Goal: Task Accomplishment & Management: Complete application form

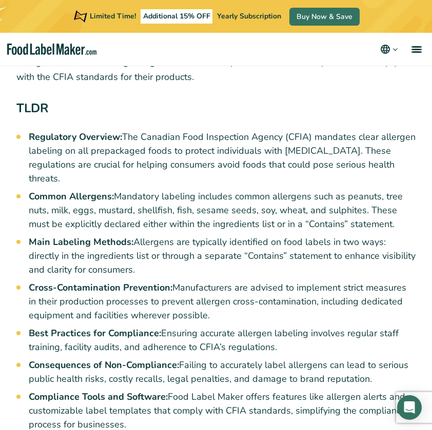
scroll to position [444, 0]
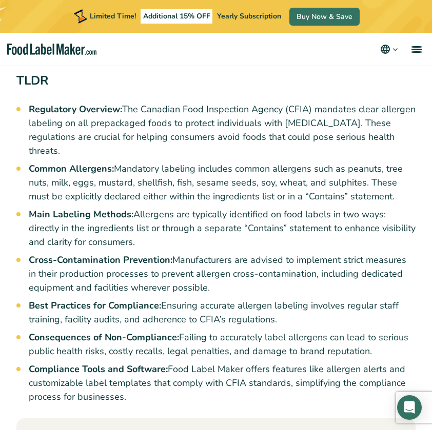
drag, startPoint x: 185, startPoint y: 245, endPoint x: 224, endPoint y: 274, distance: 48.8
click at [224, 274] on li "Cross-Contamination Prevention: Manufacturers are advised to implement strict m…" at bounding box center [222, 274] width 386 height 42
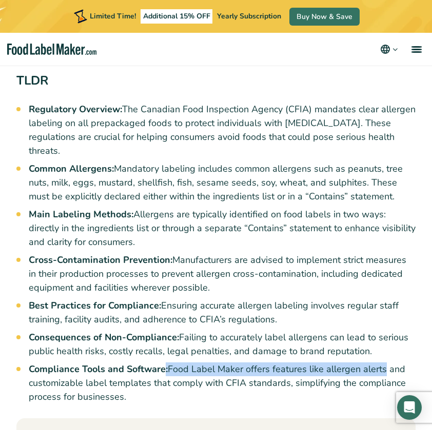
drag, startPoint x: 165, startPoint y: 354, endPoint x: 381, endPoint y: 356, distance: 216.3
click at [381, 362] on li "Compliance Tools and Software: Food Label Maker offers features like allergen a…" at bounding box center [222, 383] width 386 height 42
click at [196, 362] on li "Compliance Tools and Software: Food Label Maker offers features like allergen a…" at bounding box center [222, 383] width 386 height 42
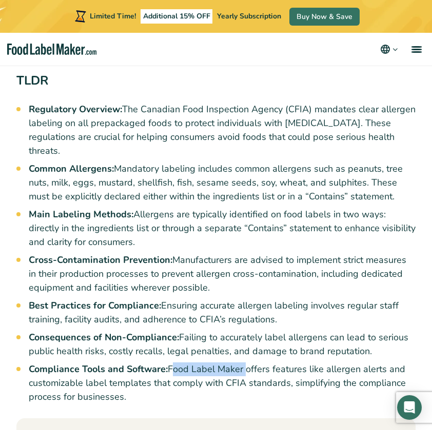
drag, startPoint x: 171, startPoint y: 353, endPoint x: 242, endPoint y: 355, distance: 71.8
click at [242, 362] on li "Compliance Tools and Software: Food Label Maker offers features like allergen a…" at bounding box center [222, 383] width 386 height 42
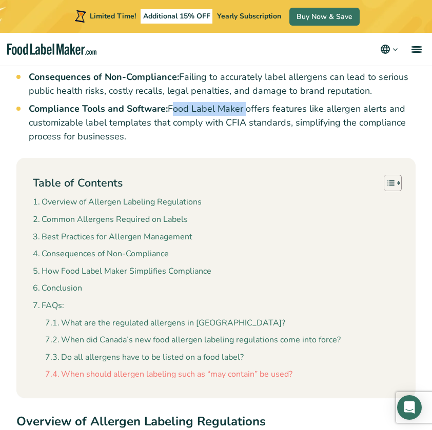
scroll to position [718, 0]
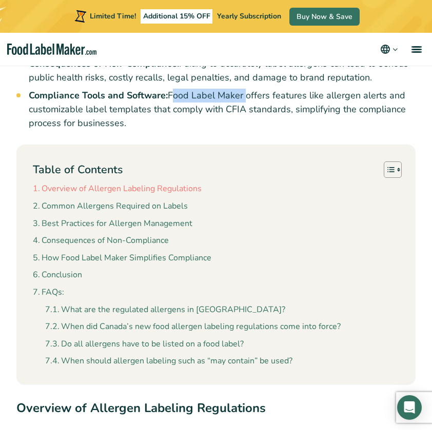
click at [149, 182] on link "Overview of Allergen Labeling Regulations" at bounding box center [117, 188] width 169 height 13
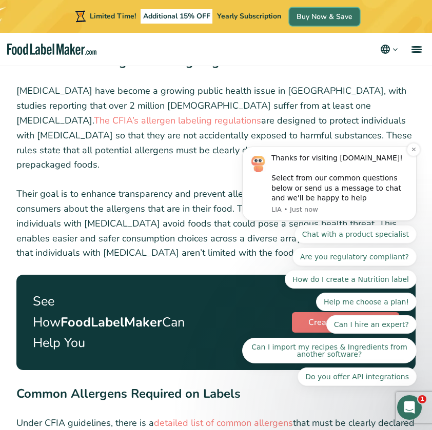
scroll to position [1064, 0]
click at [411, 152] on icon "Dismiss notification" at bounding box center [414, 150] width 6 height 6
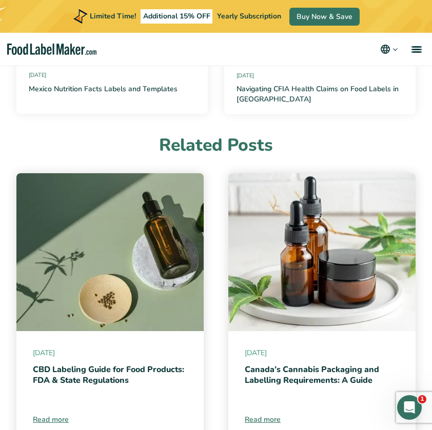
scroll to position [3695, 0]
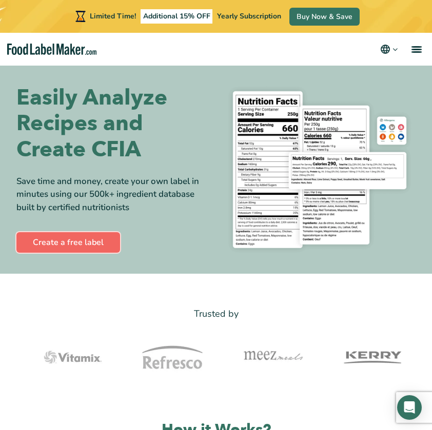
click at [74, 243] on link "Create a free label" at bounding box center [68, 242] width 104 height 21
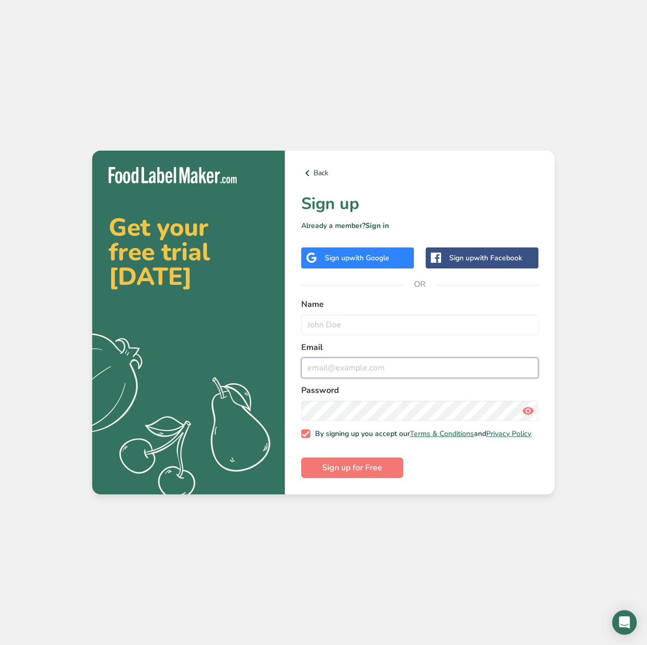
drag, startPoint x: 455, startPoint y: 364, endPoint x: 459, endPoint y: 368, distance: 6.2
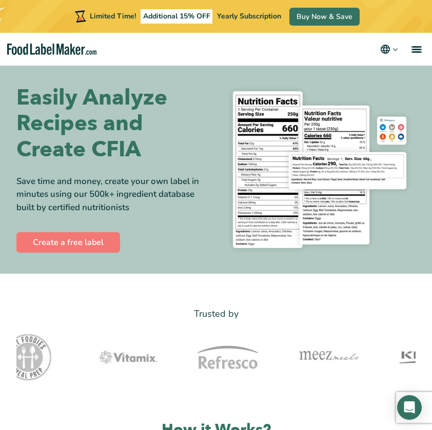
click at [59, 47] on img "main navigation" at bounding box center [52, 50] width 90 height 12
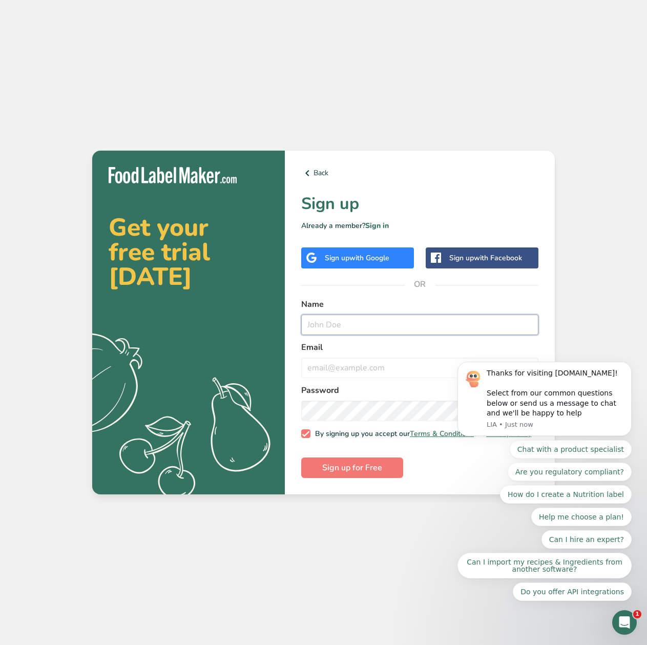
click at [400, 324] on input "text" at bounding box center [419, 325] width 237 height 21
type input "D"
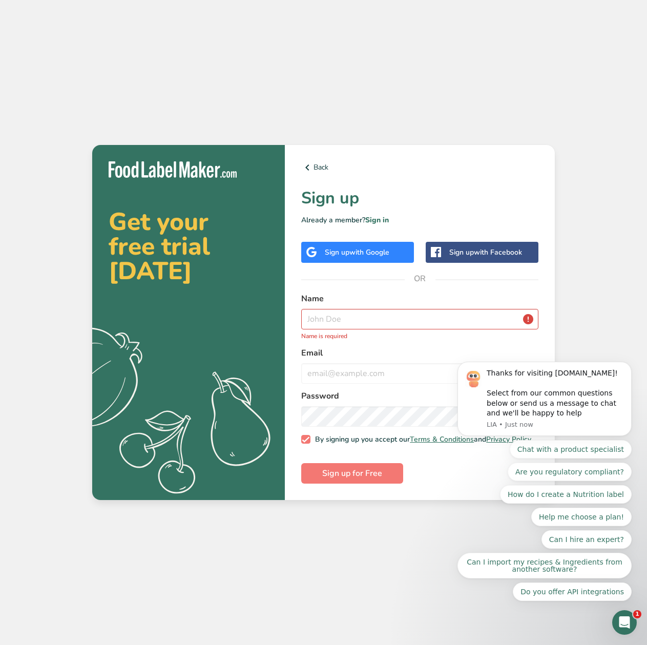
click at [386, 252] on span "with Google" at bounding box center [370, 253] width 40 height 10
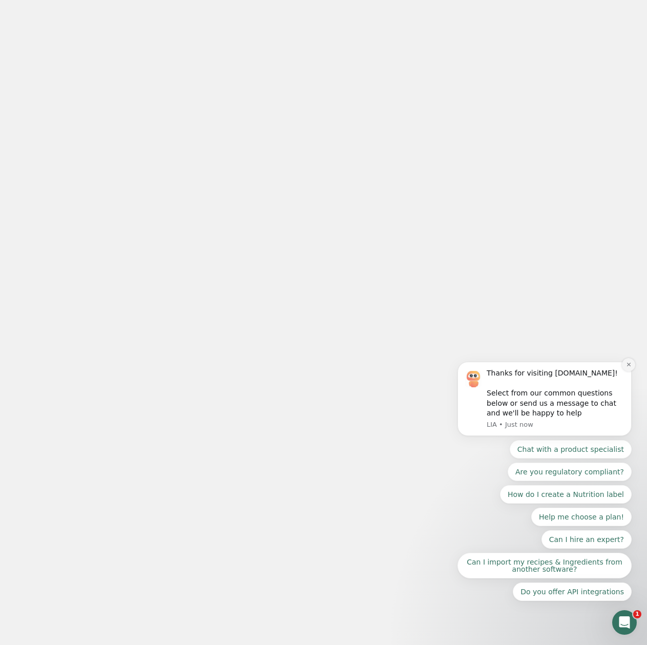
click at [626, 367] on icon "Dismiss notification" at bounding box center [629, 365] width 6 height 6
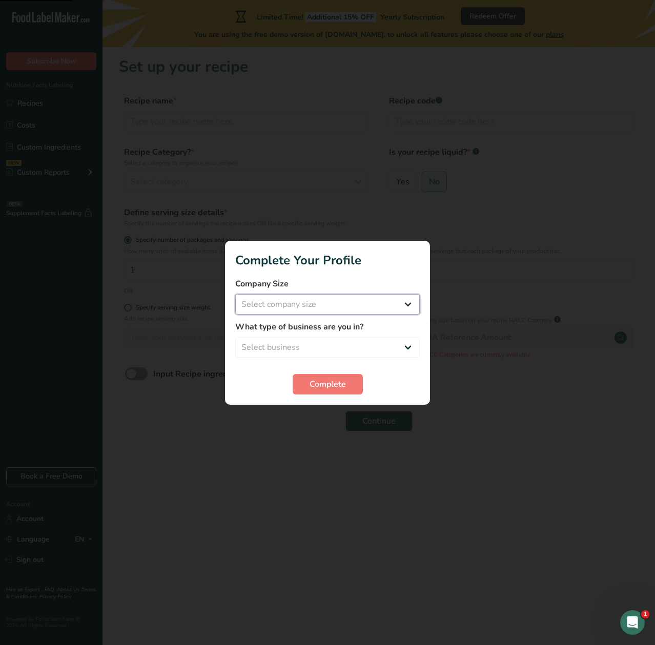
click at [361, 309] on select "Select company size Fewer than 10 Employees 10 to 50 Employees 51 to 500 Employ…" at bounding box center [327, 304] width 185 height 21
select select "1"
click at [235, 294] on select "Select company size Fewer than 10 Employees 10 to 50 Employees 51 to 500 Employ…" at bounding box center [327, 304] width 185 height 21
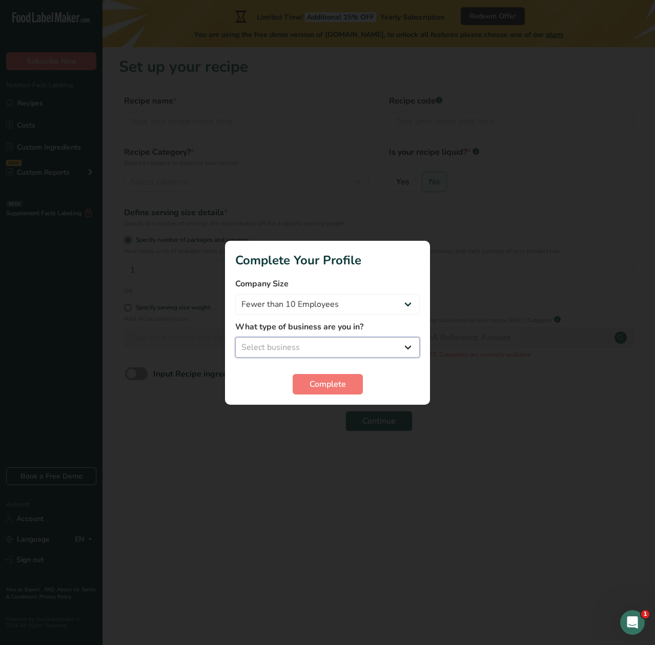
click at [366, 344] on select "Select business Packaged Food Manufacturer Restaurant & Cafe Bakery Meal Plans …" at bounding box center [327, 347] width 185 height 21
select select "1"
click at [235, 337] on select "Select business Packaged Food Manufacturer Restaurant & Cafe Bakery Meal Plans …" at bounding box center [327, 347] width 185 height 21
click at [349, 382] on button "Complete" at bounding box center [328, 384] width 70 height 21
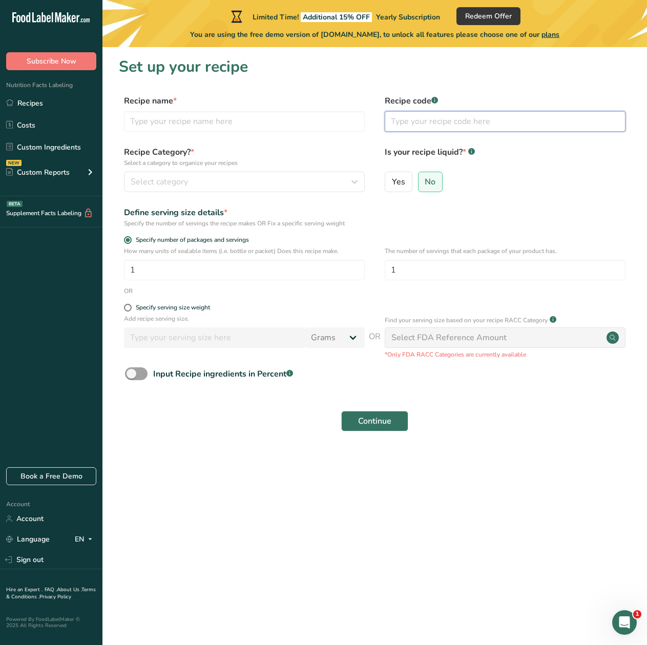
click at [493, 119] on input "text" at bounding box center [505, 121] width 241 height 21
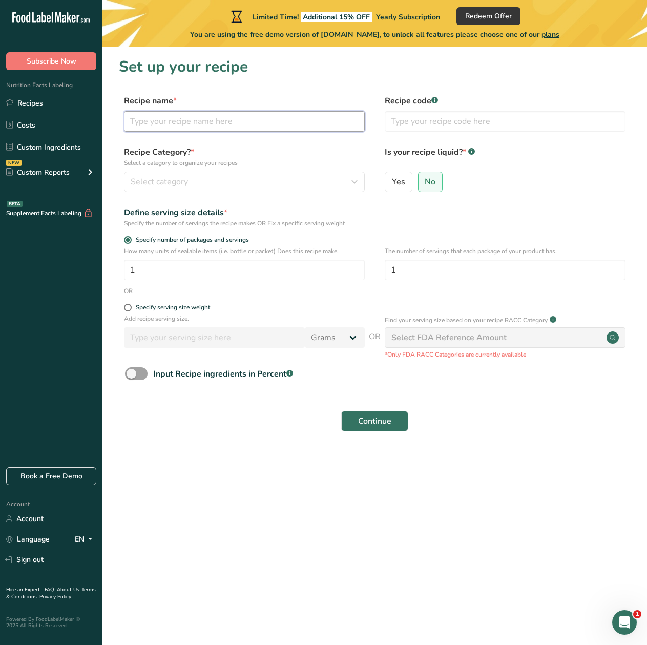
click at [283, 128] on input "text" at bounding box center [244, 121] width 241 height 21
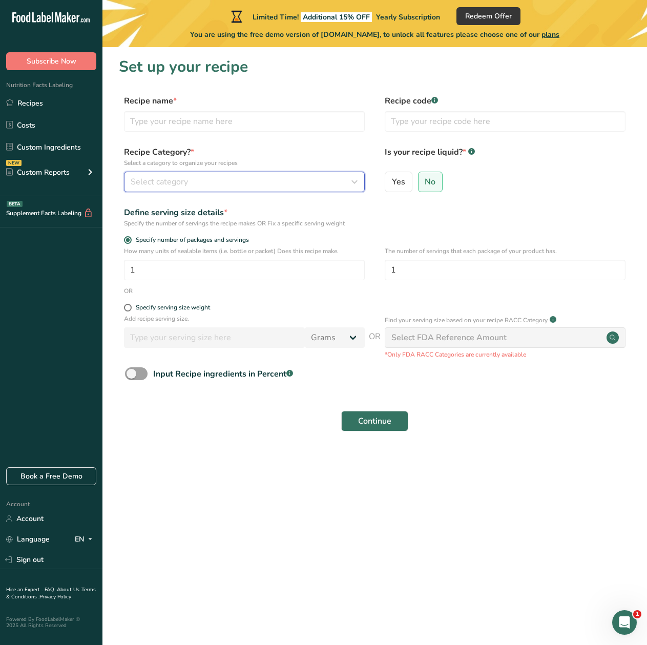
click at [280, 187] on div "Select category" at bounding box center [241, 182] width 221 height 12
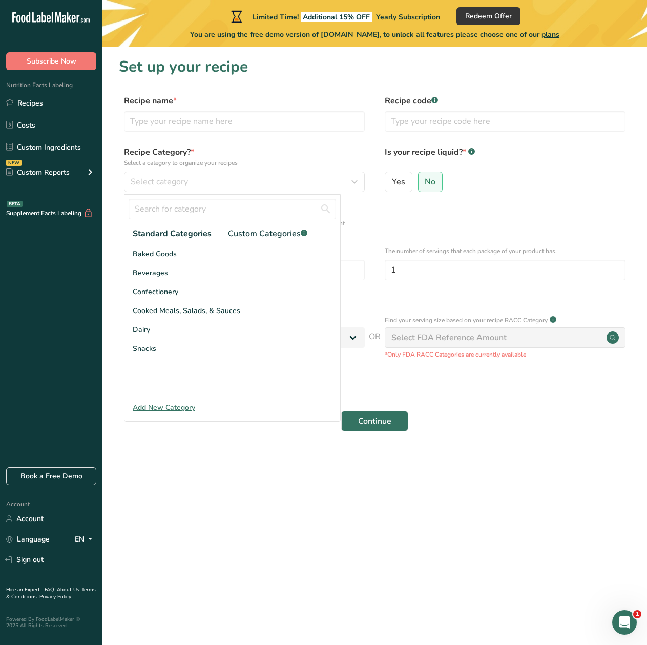
click at [494, 180] on div "Yes No" at bounding box center [505, 185] width 241 height 27
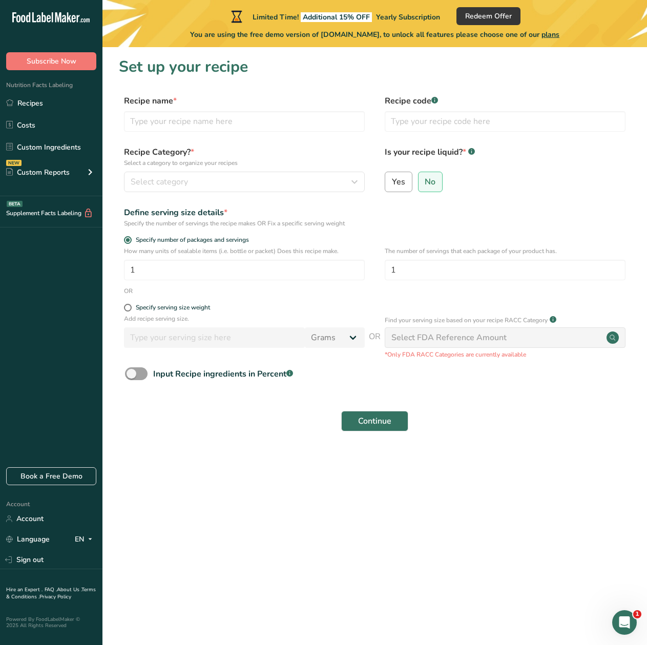
click at [402, 186] on span "Yes" at bounding box center [398, 182] width 13 height 10
click at [392, 185] on input "Yes" at bounding box center [388, 181] width 7 height 7
radio input "true"
radio input "false"
select select "22"
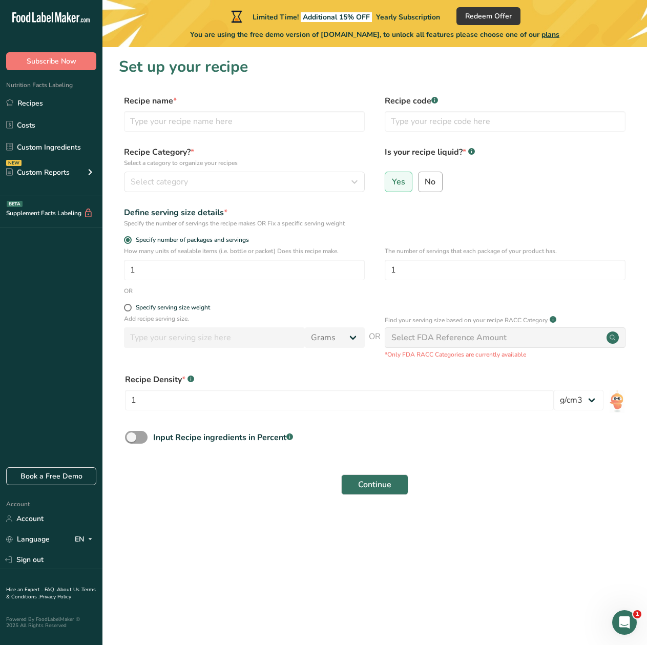
click at [433, 184] on span "No" at bounding box center [430, 182] width 11 height 10
click at [425, 184] on input "No" at bounding box center [422, 181] width 7 height 7
radio input "true"
radio input "false"
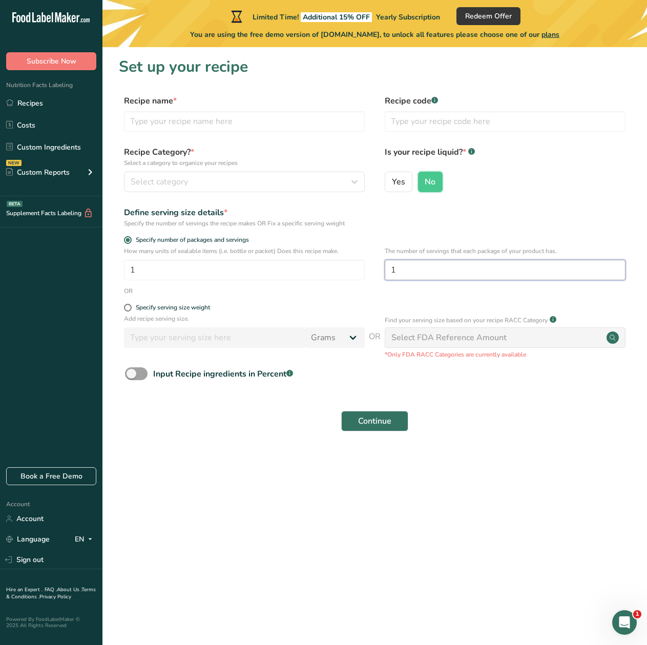
click at [435, 266] on input "1" at bounding box center [505, 270] width 241 height 21
click at [509, 227] on div "Define serving size details * Specify the number of servings the recipe makes O…" at bounding box center [375, 218] width 512 height 22
